Goal: Information Seeking & Learning: Learn about a topic

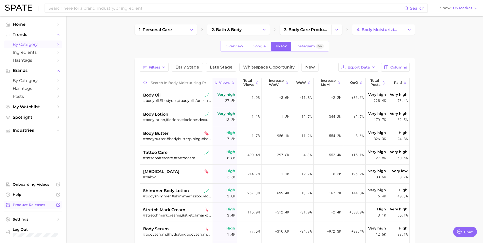
click at [22, 205] on span "Product Releases" at bounding box center [33, 204] width 41 height 5
click at [32, 129] on span "Industries" at bounding box center [33, 130] width 41 height 5
click at [44, 148] on span "personal care" at bounding box center [33, 148] width 41 height 5
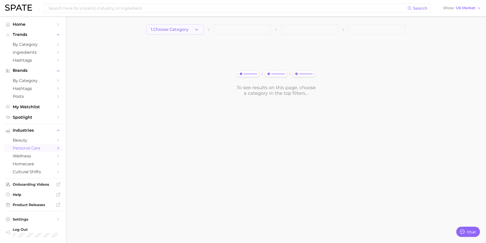
click at [189, 30] on span "1. Choose Category" at bounding box center [170, 29] width 38 height 5
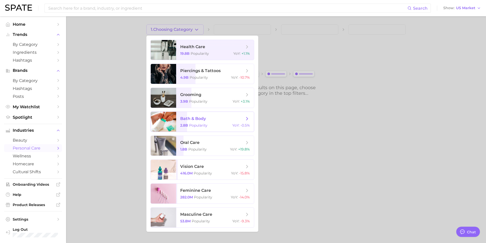
click at [197, 126] on span "Popularity" at bounding box center [198, 125] width 18 height 5
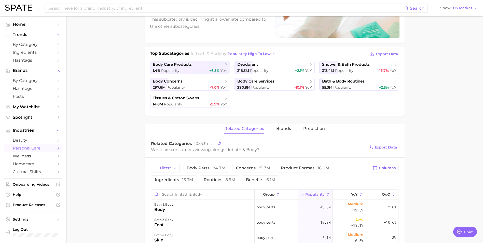
scroll to position [80, 0]
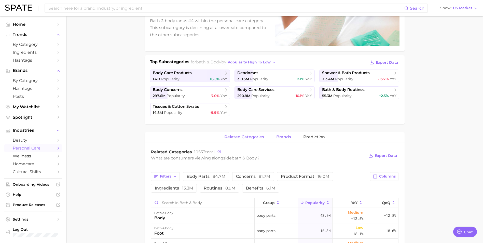
click at [284, 136] on span "brands" at bounding box center [283, 137] width 15 height 5
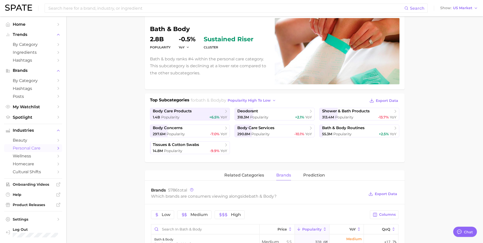
scroll to position [127, 0]
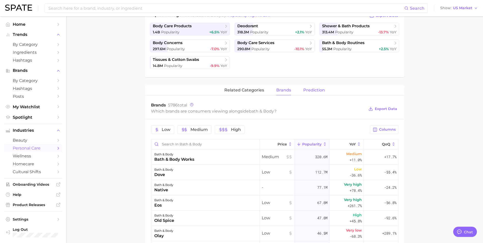
click at [318, 90] on span "Prediction" at bounding box center [314, 90] width 22 height 5
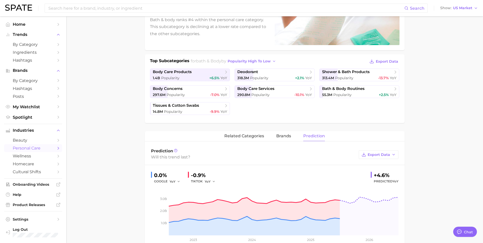
scroll to position [78, 0]
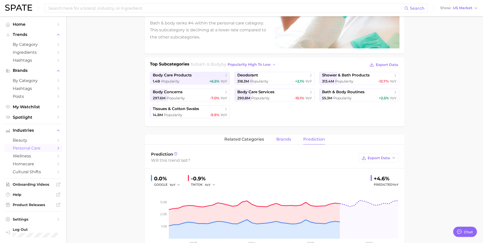
click at [279, 140] on span "brands" at bounding box center [283, 139] width 15 height 5
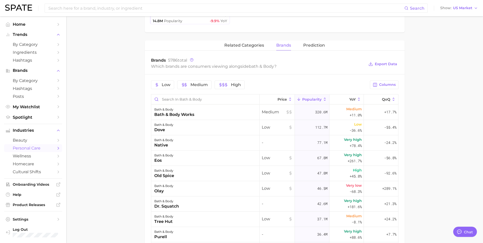
scroll to position [180, 0]
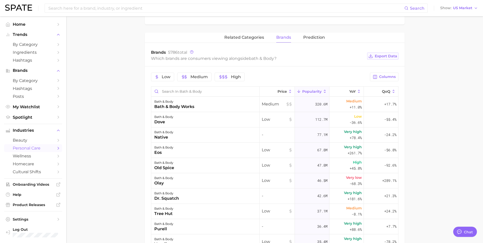
click at [387, 57] on span "Export Data" at bounding box center [385, 56] width 22 height 4
click at [442, 112] on main "1. bath & body 2. Subcategory Overview Google TikTok Instagram Beta bath & body…" at bounding box center [274, 98] width 416 height 524
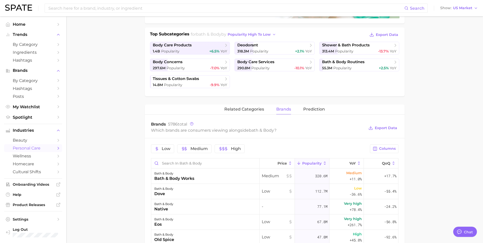
scroll to position [104, 0]
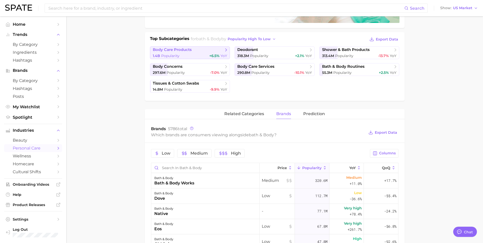
click at [197, 53] on link "body care products 1.4b Popularity +6.5% YoY" at bounding box center [190, 52] width 80 height 13
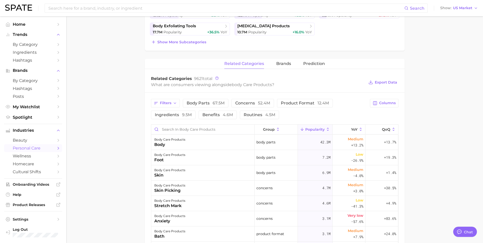
scroll to position [178, 0]
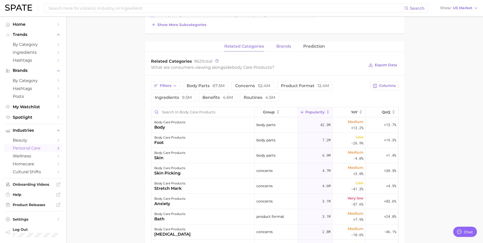
click at [285, 45] on span "brands" at bounding box center [283, 46] width 15 height 5
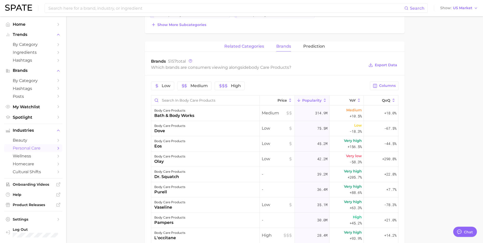
click at [251, 47] on span "related categories" at bounding box center [244, 46] width 40 height 5
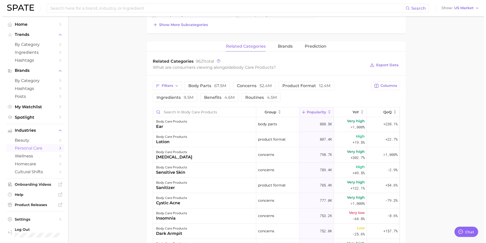
scroll to position [407, 0]
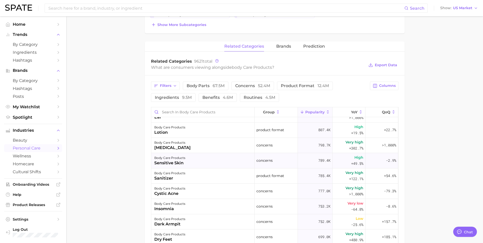
click at [192, 160] on div "body care products [MEDICAL_DATA]" at bounding box center [202, 160] width 103 height 15
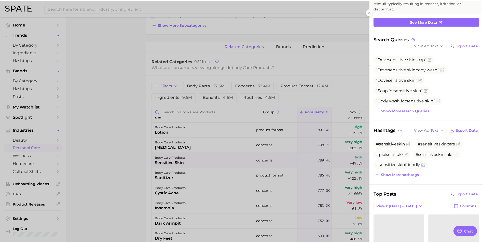
scroll to position [0, 0]
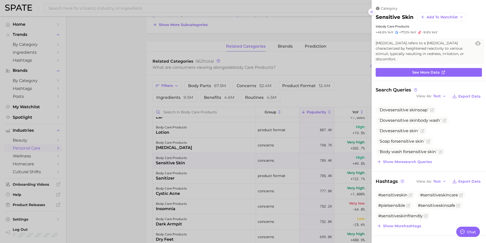
click at [373, 12] on icon at bounding box center [372, 12] width 4 height 4
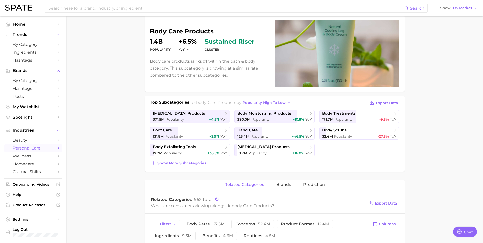
scroll to position [25, 0]
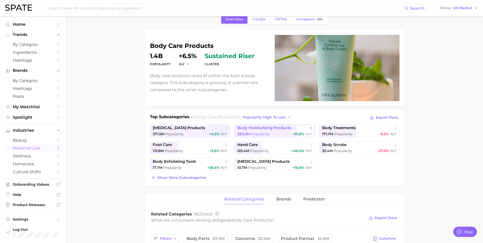
click at [250, 130] on span "body moisturizing products" at bounding box center [264, 127] width 54 height 5
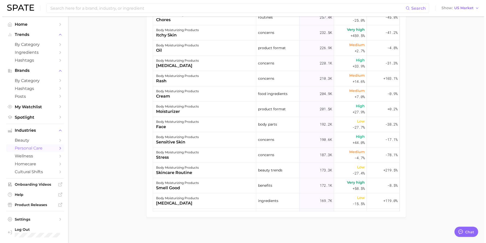
scroll to position [153, 0]
click at [163, 141] on div "sensitive skin" at bounding box center [175, 141] width 43 height 6
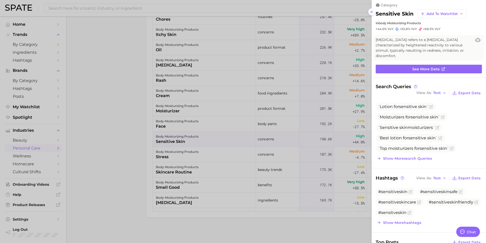
scroll to position [0, 0]
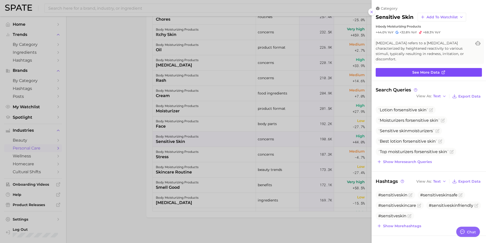
click at [434, 73] on span "See more data" at bounding box center [426, 72] width 27 height 4
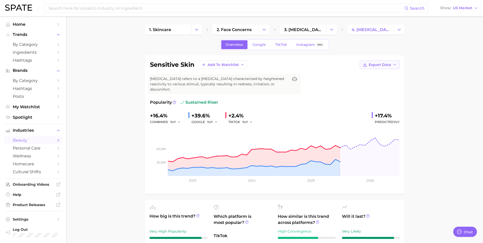
click at [393, 65] on icon "button" at bounding box center [394, 65] width 4 height 4
click at [381, 64] on span "Export Data" at bounding box center [379, 65] width 22 height 4
click at [377, 82] on span "Time Series Image" at bounding box center [369, 83] width 34 height 4
click at [265, 29] on polyline "Change Category" at bounding box center [264, 29] width 3 height 1
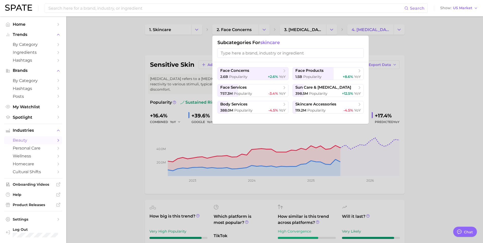
click at [362, 44] on h1 "Subcategories for skincare" at bounding box center [290, 43] width 146 height 6
click at [193, 45] on div at bounding box center [241, 121] width 483 height 243
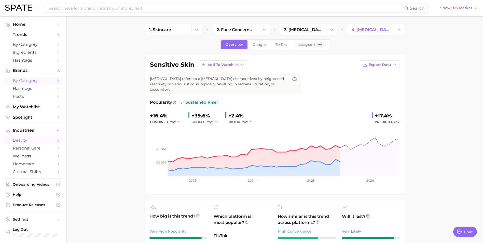
click at [24, 80] on span "by Category" at bounding box center [33, 80] width 41 height 5
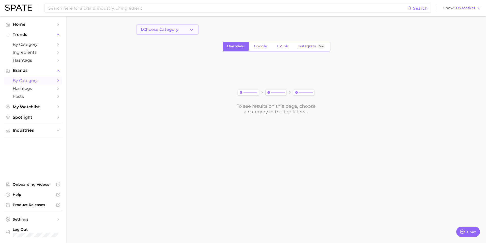
click at [179, 30] on span "1. Choose Category" at bounding box center [160, 29] width 38 height 5
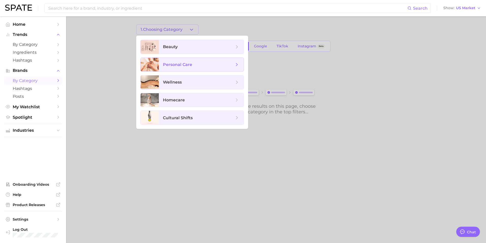
click at [186, 65] on span "personal care" at bounding box center [177, 64] width 29 height 5
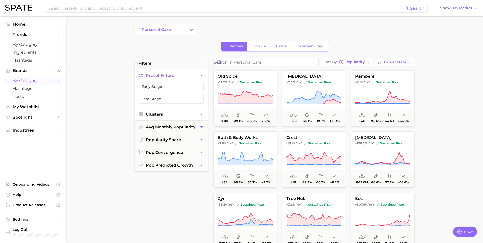
click at [201, 114] on icon "button" at bounding box center [201, 113] width 3 height 1
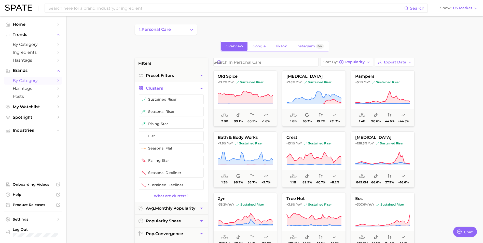
click at [123, 98] on main "1. personal care Overview Google TikTok Instagram Beta filters Preset Filters C…" at bounding box center [274, 209] width 416 height 386
click at [201, 88] on icon "button" at bounding box center [201, 87] width 5 height 5
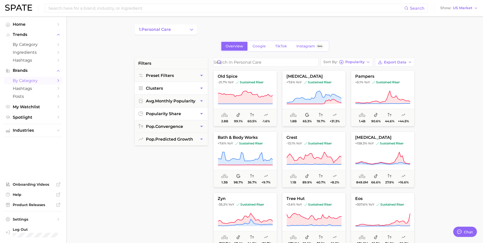
click at [200, 114] on icon "button" at bounding box center [201, 113] width 5 height 5
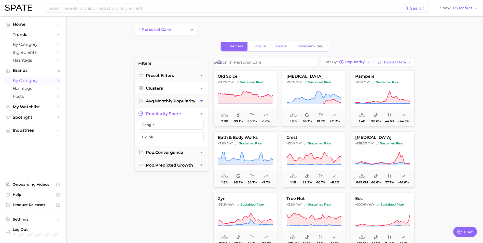
click at [200, 114] on icon "button" at bounding box center [201, 113] width 5 height 5
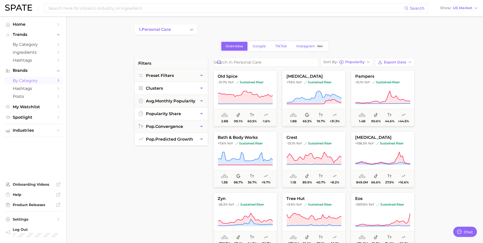
click at [180, 141] on span "pop. predicted growth" at bounding box center [169, 139] width 47 height 5
click at [192, 29] on icon "Change Category" at bounding box center [191, 29] width 5 height 5
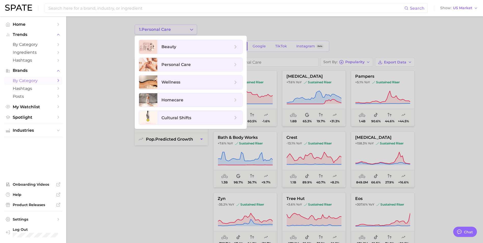
click at [192, 29] on div at bounding box center [241, 121] width 483 height 243
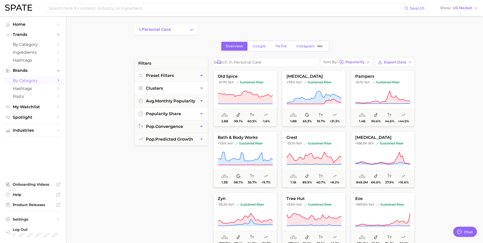
click at [100, 73] on main "1. personal care Overview Google TikTok Instagram Beta filters Preset Filters C…" at bounding box center [274, 209] width 416 height 386
click at [48, 45] on span "by Category" at bounding box center [33, 44] width 41 height 5
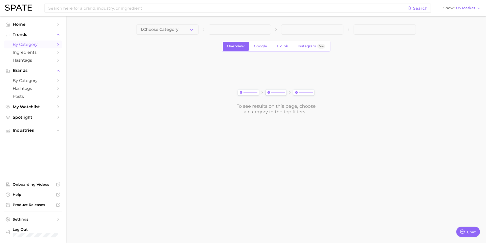
click at [48, 45] on span "by Category" at bounding box center [33, 44] width 41 height 5
click at [57, 43] on icon "Sidebar" at bounding box center [58, 44] width 5 height 5
click at [189, 29] on button "1. Choose Category" at bounding box center [167, 29] width 62 height 10
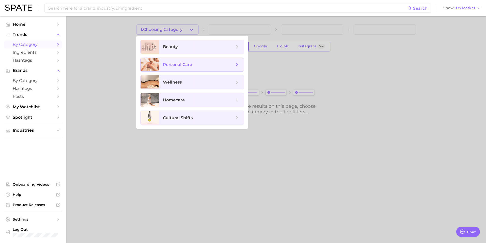
click at [192, 62] on span "personal care" at bounding box center [198, 65] width 71 height 6
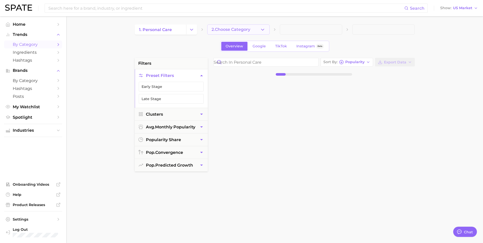
click at [261, 28] on icon "button" at bounding box center [262, 29] width 5 height 5
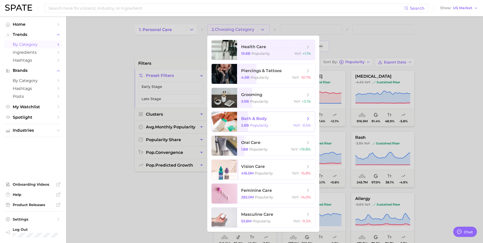
click at [264, 123] on span "Popularity" at bounding box center [259, 125] width 18 height 5
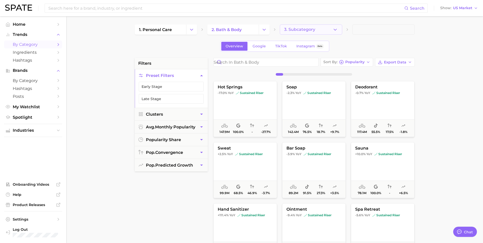
click at [326, 28] on button "3. Subcategory" at bounding box center [311, 29] width 62 height 10
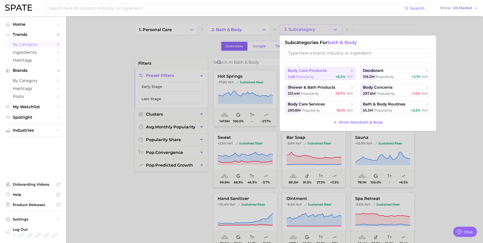
click at [330, 73] on span "body care products" at bounding box center [318, 70] width 62 height 5
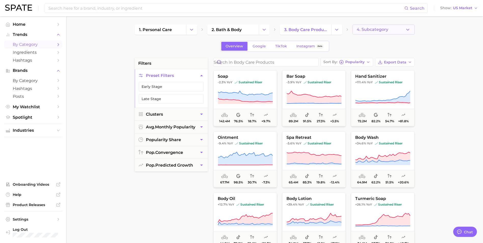
click at [377, 27] on span "4. Subcategory" at bounding box center [372, 29] width 32 height 5
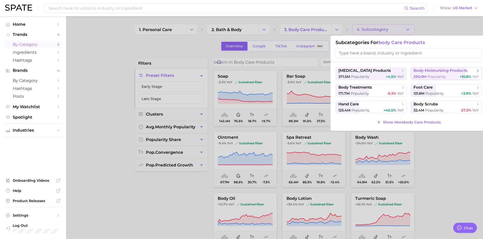
click at [418, 72] on span "body moisturizing products" at bounding box center [440, 70] width 54 height 5
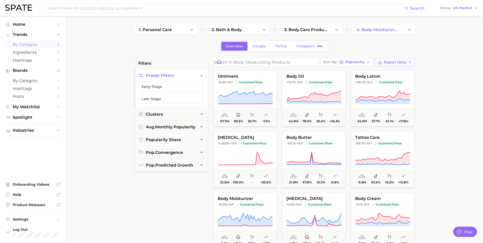
click at [408, 61] on icon "button" at bounding box center [410, 62] width 4 height 4
click at [401, 80] on button "Time Series CSV" at bounding box center [386, 80] width 56 height 9
click at [474, 46] on main "1. personal care 2. bath & body 3. body care products 4. body moisturizing prod…" at bounding box center [274, 209] width 416 height 386
click at [394, 87] on button "body lotion +39.4% YoY sustained riser 34.9m 57.7% 61.1% +17.8%" at bounding box center [383, 98] width 64 height 56
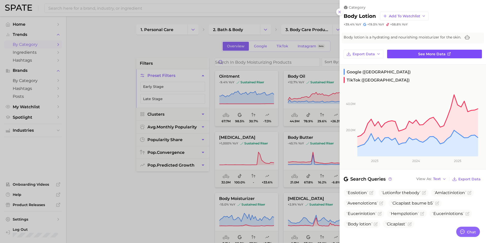
click at [436, 55] on span "See more data" at bounding box center [431, 54] width 27 height 4
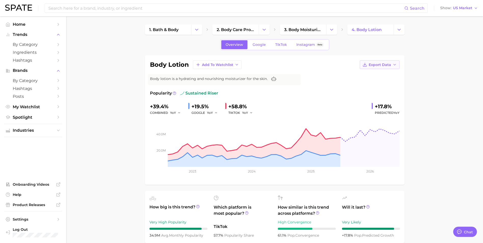
click at [387, 64] on span "Export Data" at bounding box center [379, 65] width 22 height 4
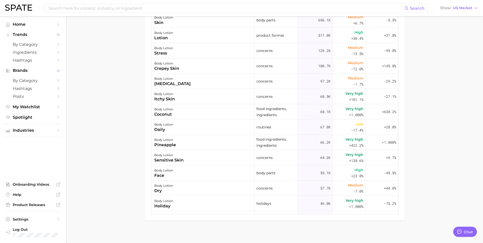
scroll to position [345, 0]
